Goal: Transaction & Acquisition: Purchase product/service

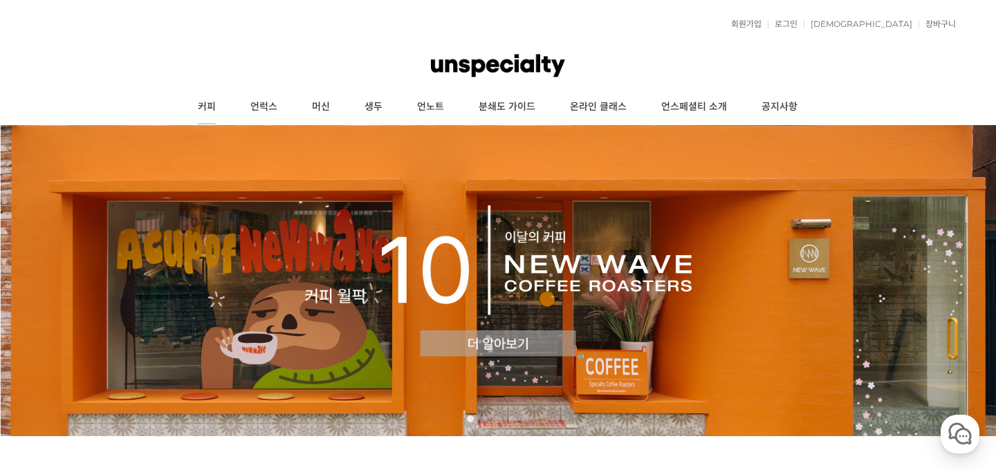
click at [218, 102] on link "커피" at bounding box center [206, 107] width 53 height 35
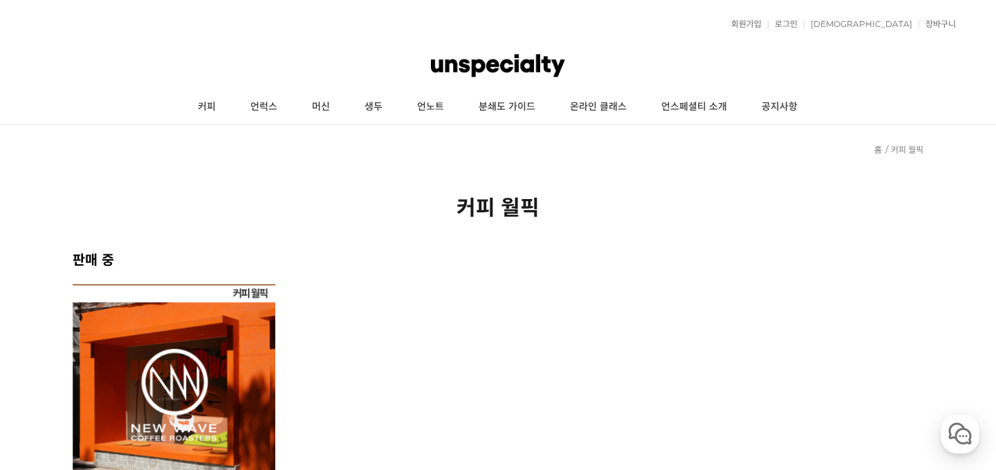
click at [195, 348] on img at bounding box center [174, 385] width 203 height 203
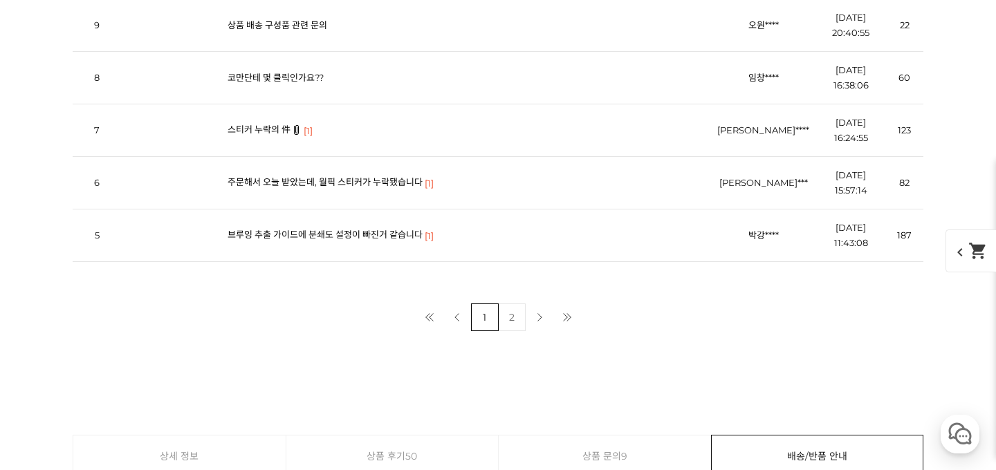
scroll to position [5774, 0]
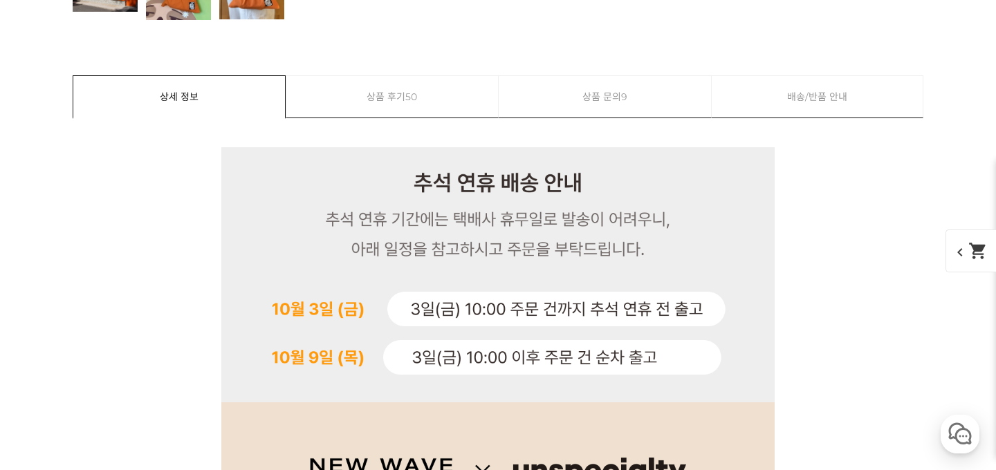
scroll to position [0, 0]
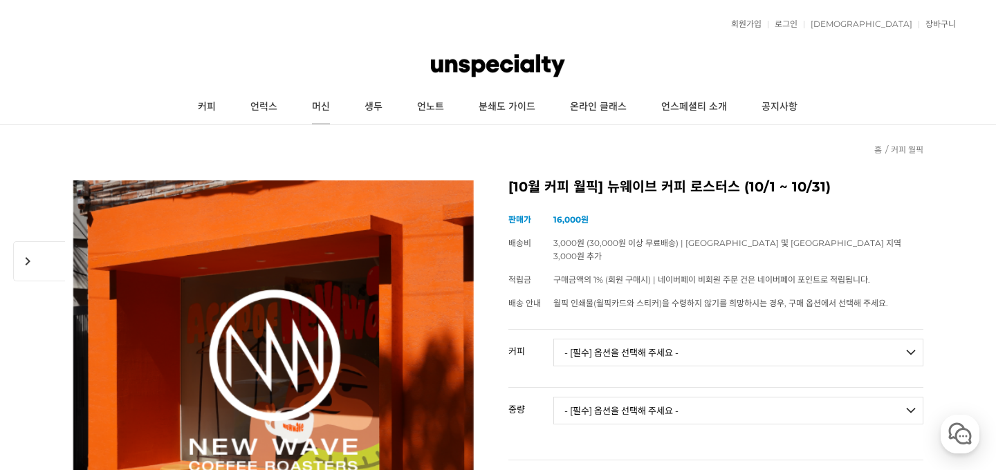
click at [324, 107] on link "머신" at bounding box center [321, 107] width 53 height 35
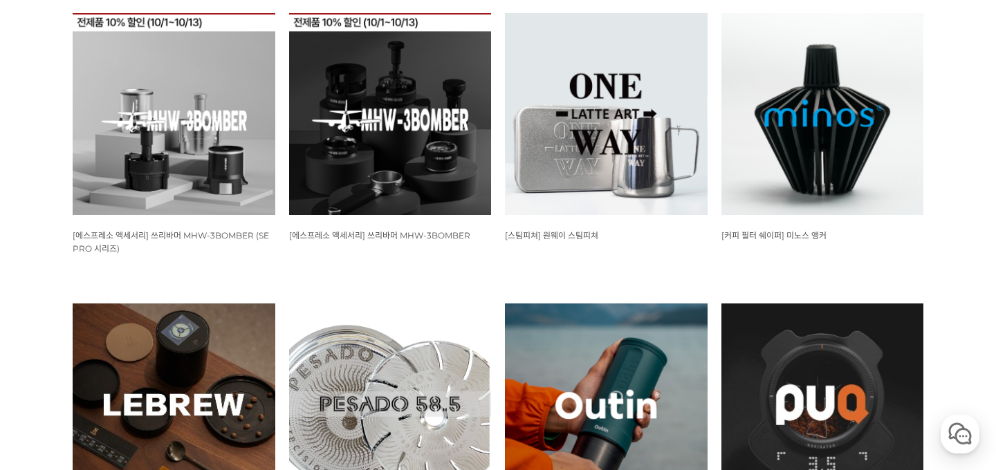
scroll to position [451, 0]
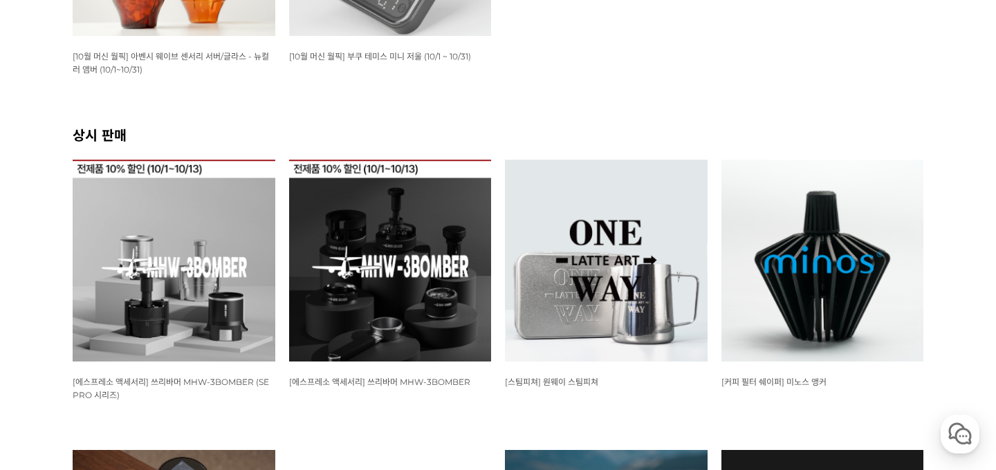
click at [188, 263] on img at bounding box center [174, 261] width 203 height 203
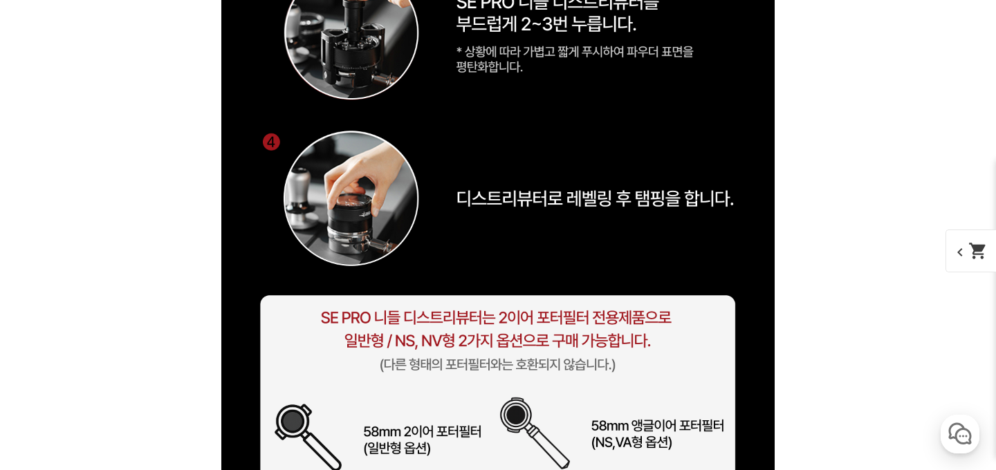
scroll to position [18685, 0]
